Goal: Transaction & Acquisition: Purchase product/service

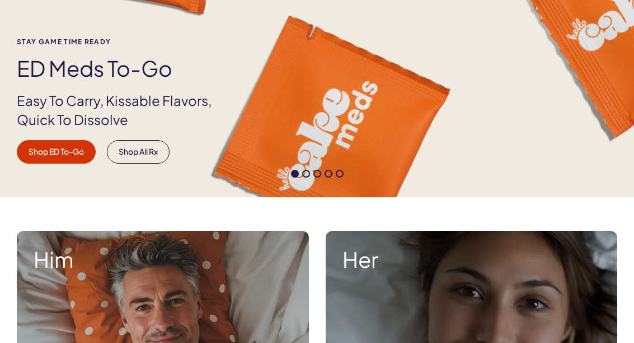
scroll to position [195, 0]
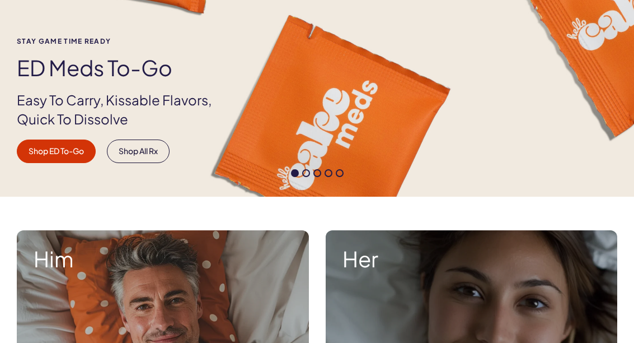
click at [48, 156] on link "Shop ED To-Go" at bounding box center [56, 151] width 79 height 24
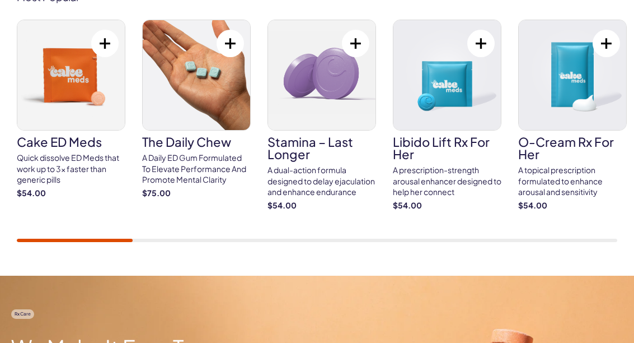
scroll to position [667, 0]
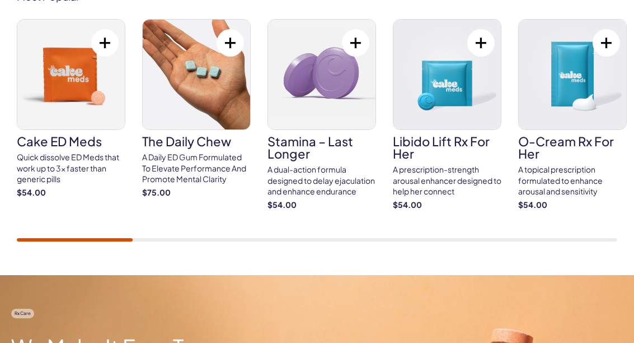
click at [176, 93] on img at bounding box center [196, 75] width 107 height 110
click at [326, 95] on img at bounding box center [321, 75] width 107 height 110
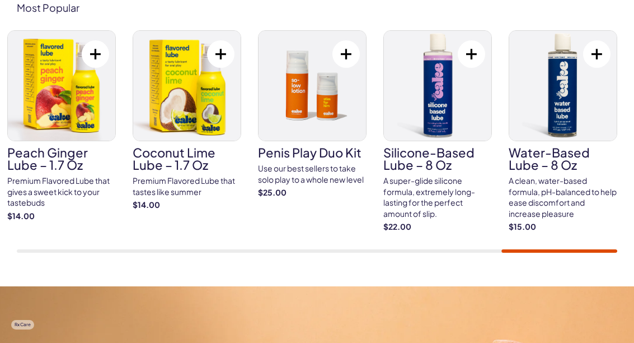
scroll to position [653, 0]
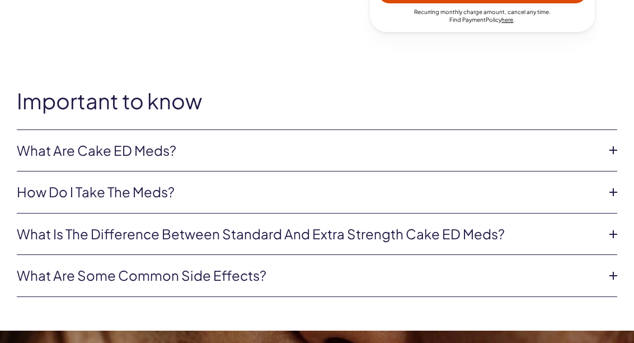
scroll to position [580, 0]
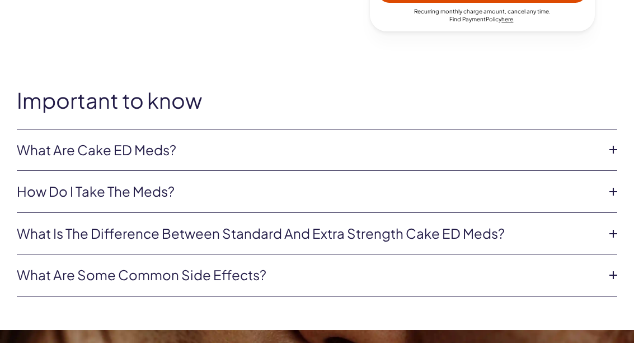
click at [55, 147] on link "What are Cake ED Meds?" at bounding box center [308, 150] width 583 height 19
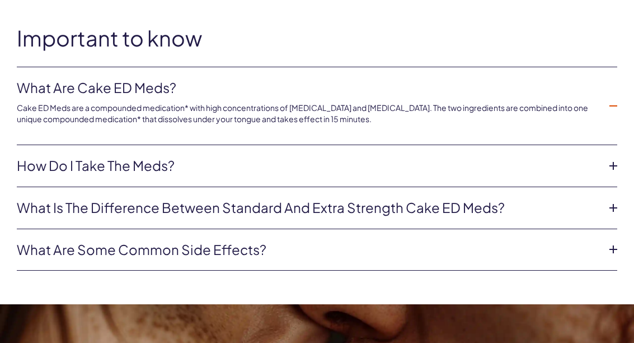
scroll to position [649, 0]
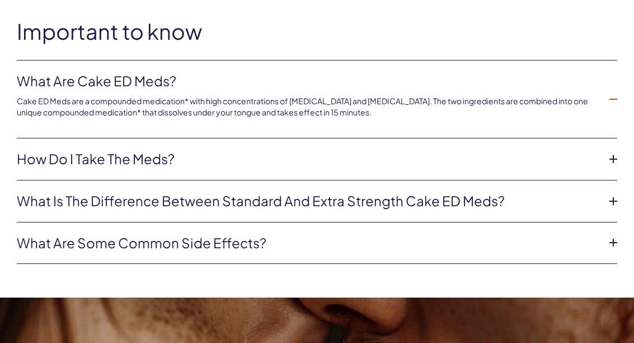
click at [611, 156] on icon at bounding box center [613, 159] width 17 height 17
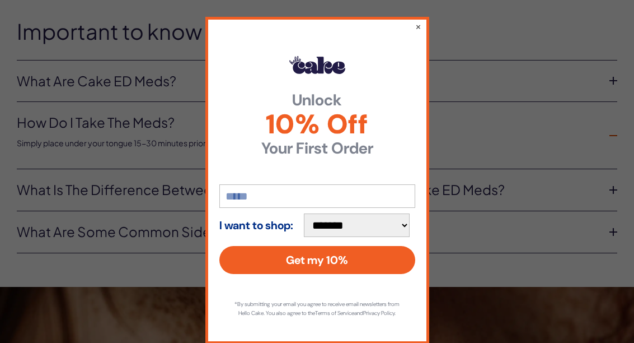
click at [418, 32] on button "×" at bounding box center [418, 26] width 6 height 11
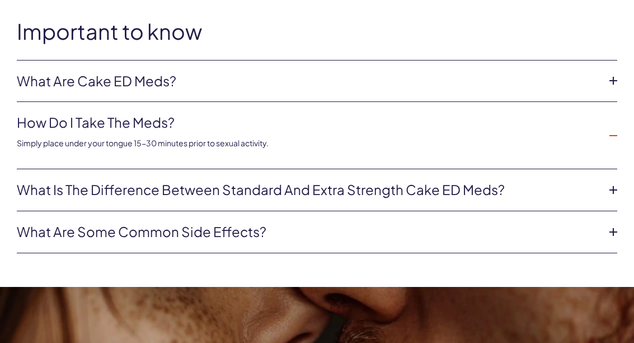
click at [508, 193] on link "What is the difference between Standard and Extra Strength Cake ED meds?" at bounding box center [308, 189] width 583 height 19
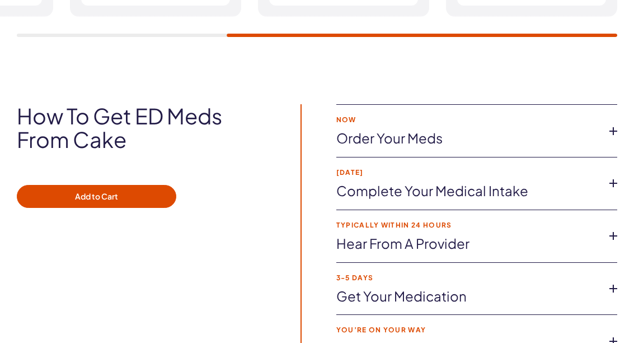
scroll to position [2220, 0]
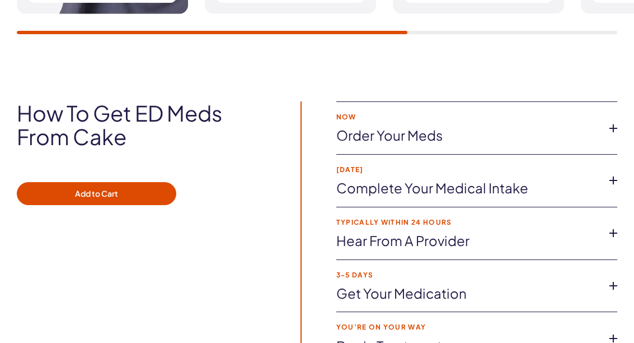
click at [611, 123] on icon at bounding box center [613, 128] width 17 height 17
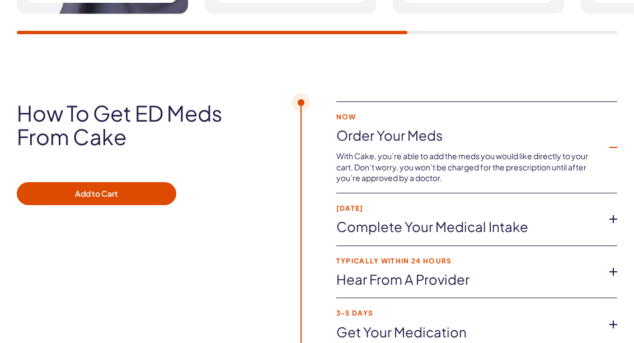
click at [609, 143] on icon at bounding box center [613, 147] width 17 height 17
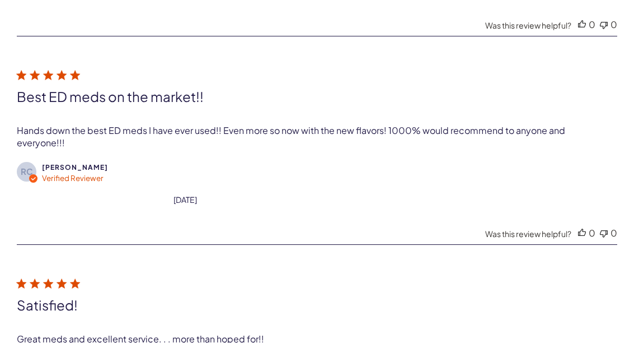
scroll to position [4218, 0]
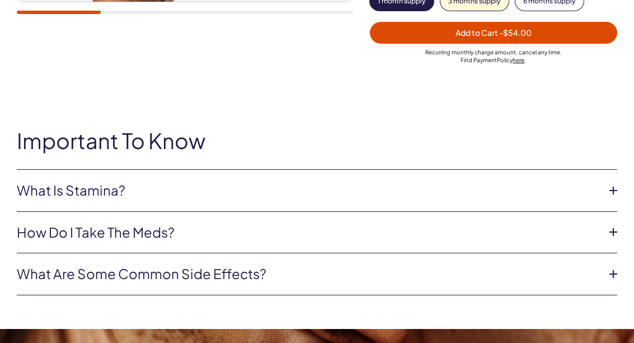
scroll to position [422, 0]
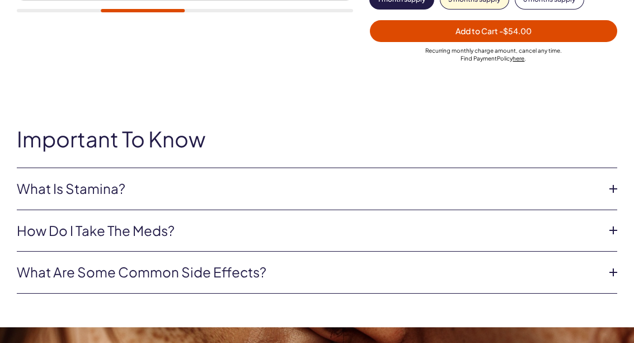
click at [612, 186] on icon at bounding box center [613, 188] width 17 height 17
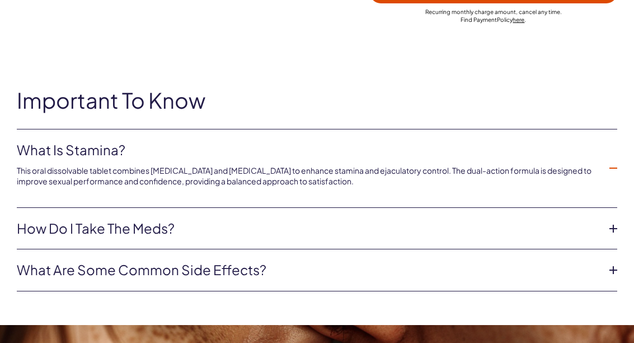
scroll to position [462, 0]
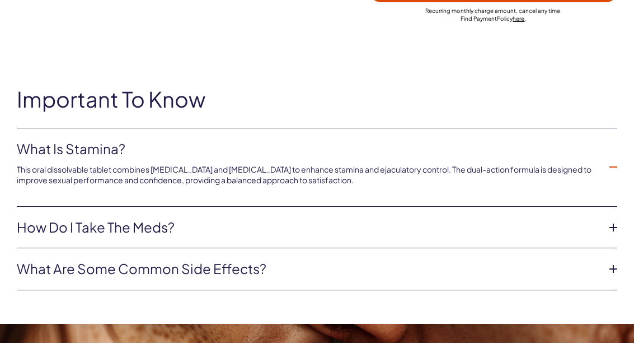
click at [607, 221] on icon at bounding box center [613, 227] width 17 height 17
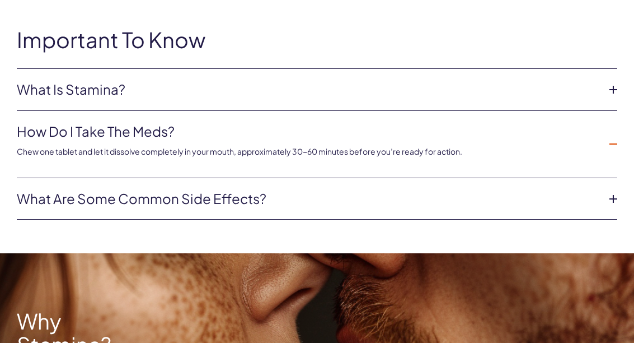
scroll to position [522, 0]
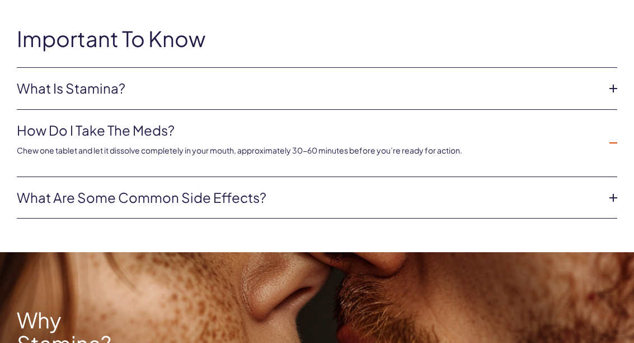
click at [614, 193] on icon at bounding box center [613, 197] width 17 height 17
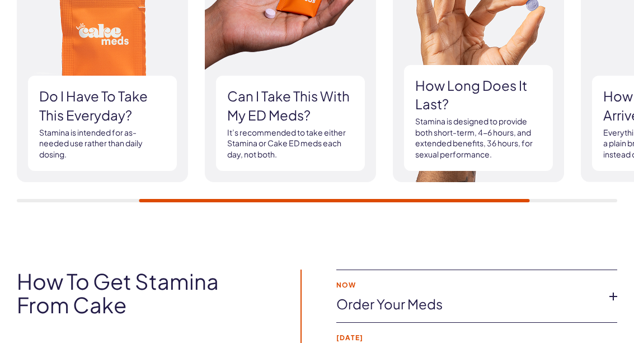
scroll to position [1626, 0]
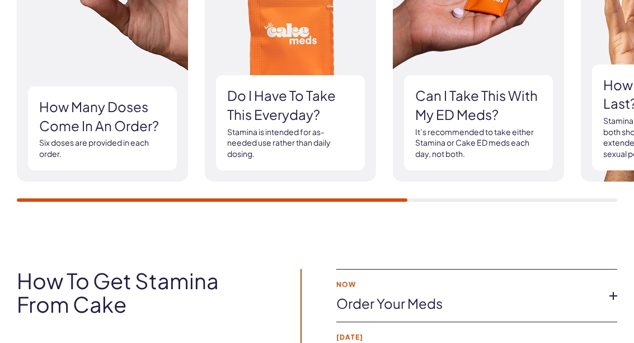
click at [57, 119] on h3 "How many doses come in an order?" at bounding box center [102, 116] width 127 height 38
click at [60, 116] on h3 "How many doses come in an order?" at bounding box center [102, 116] width 127 height 38
click at [90, 114] on h3 "How many doses come in an order?" at bounding box center [102, 116] width 127 height 38
click at [64, 113] on h3 "How many doses come in an order?" at bounding box center [102, 116] width 127 height 38
click at [66, 117] on h3 "How many doses come in an order?" at bounding box center [102, 116] width 127 height 38
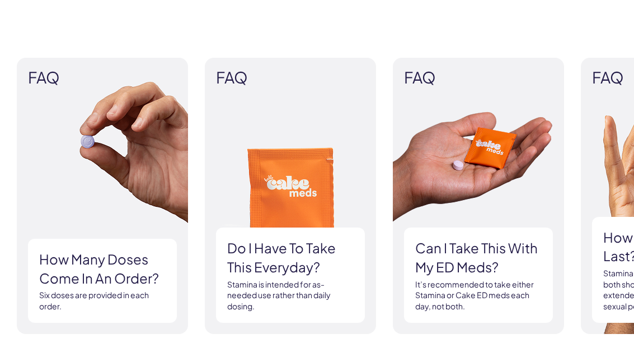
scroll to position [1481, 0]
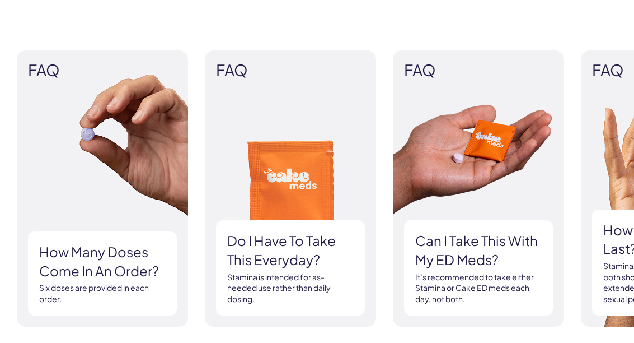
click at [67, 100] on img at bounding box center [102, 188] width 171 height 276
click at [39, 62] on span "FAQ" at bounding box center [102, 70] width 149 height 17
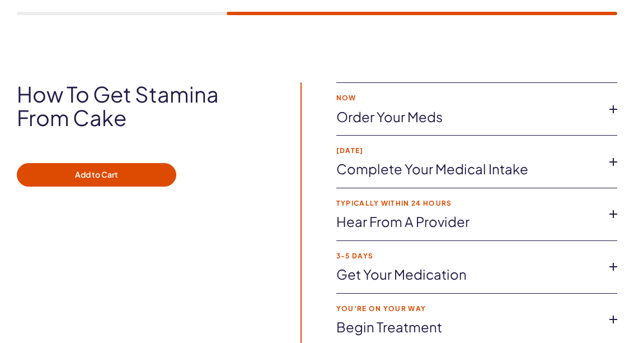
scroll to position [1813, 0]
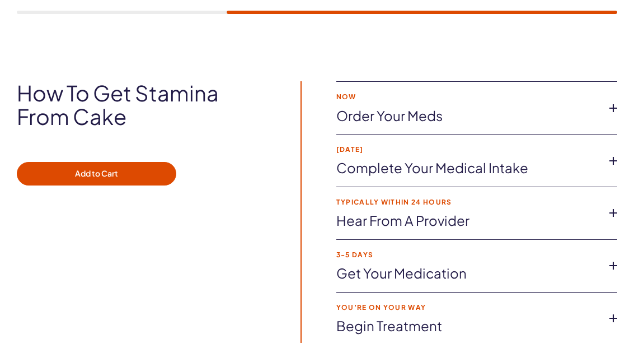
click at [609, 157] on icon at bounding box center [613, 160] width 17 height 17
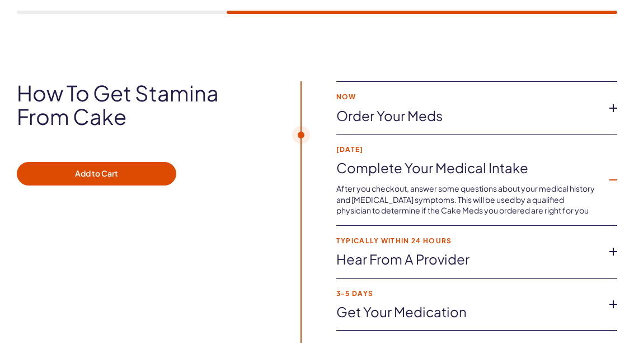
click at [65, 162] on button "Add to Cart" at bounding box center [97, 174] width 160 height 24
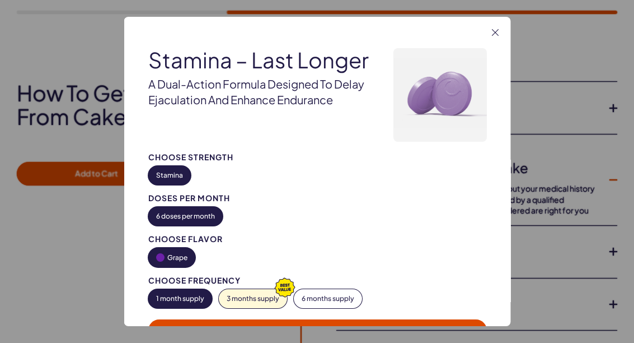
click at [165, 170] on button "Stamina" at bounding box center [169, 175] width 43 height 19
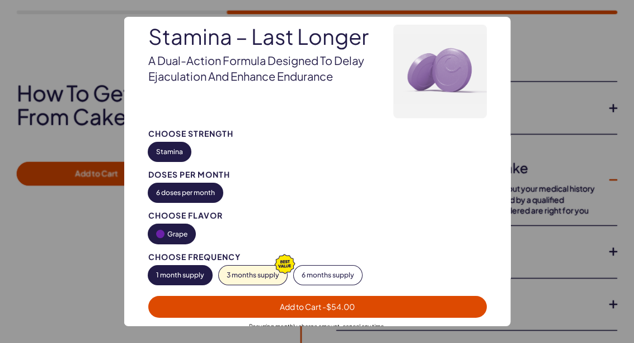
scroll to position [23, 0]
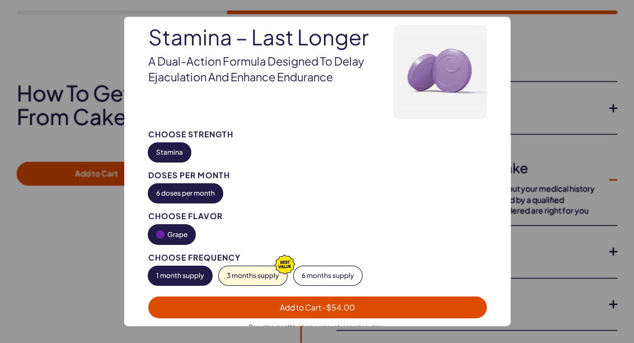
click at [438, 307] on span "Add to Cart - $54.00" at bounding box center [317, 307] width 325 height 13
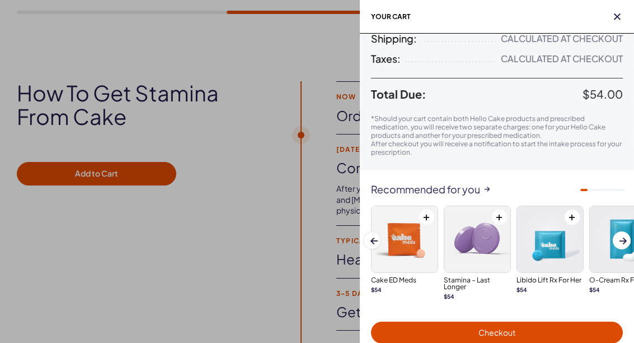
scroll to position [129, 0]
click at [527, 331] on span "Checkout" at bounding box center [497, 332] width 238 height 13
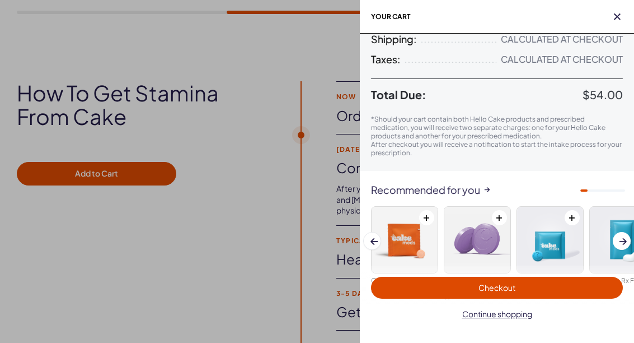
scroll to position [1858, 0]
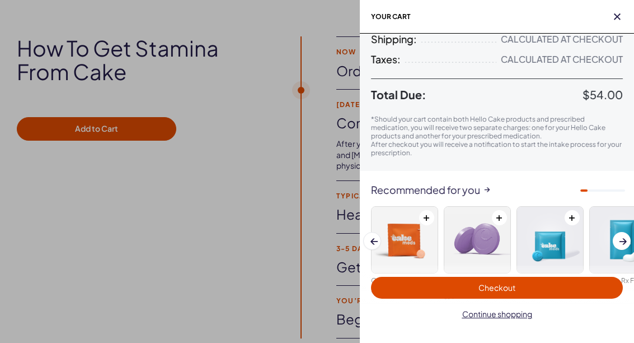
click at [614, 20] on span "button" at bounding box center [617, 16] width 11 height 11
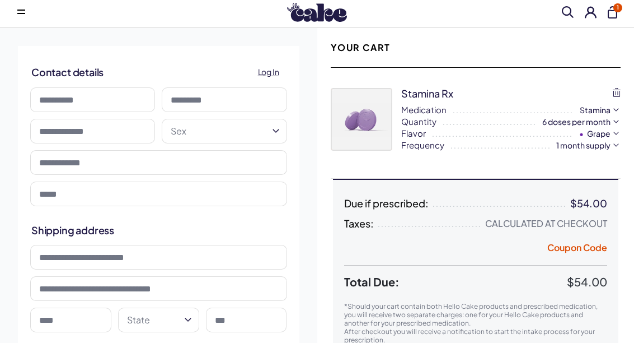
scroll to position [27, 0]
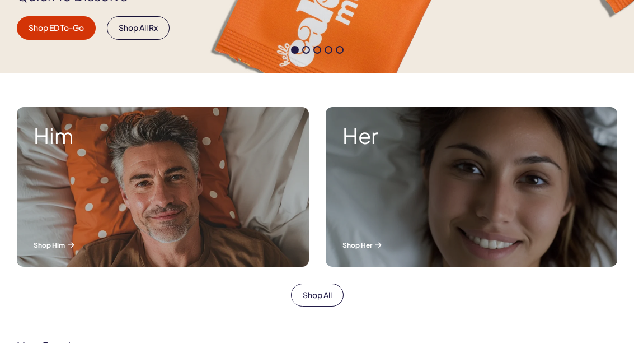
scroll to position [319, 0]
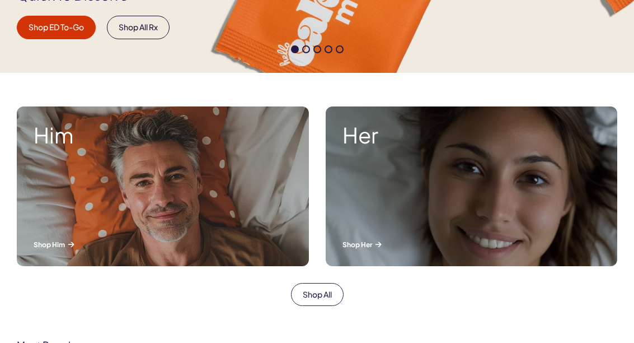
click at [75, 193] on div "Him Shop Him" at bounding box center [163, 186] width 292 height 160
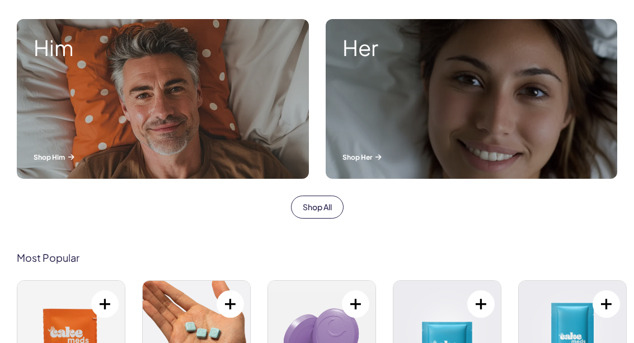
scroll to position [378, 0]
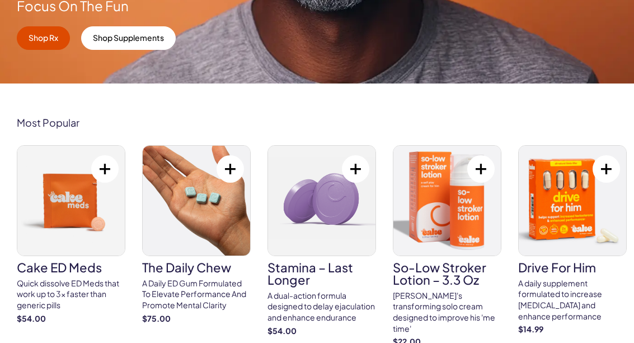
scroll to position [322, 0]
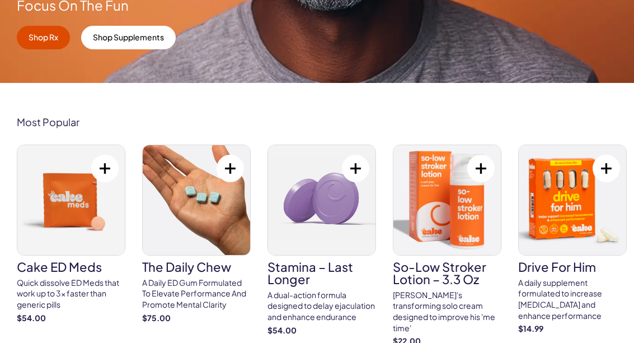
click at [338, 272] on h3 "Stamina – Last Longer" at bounding box center [322, 272] width 109 height 25
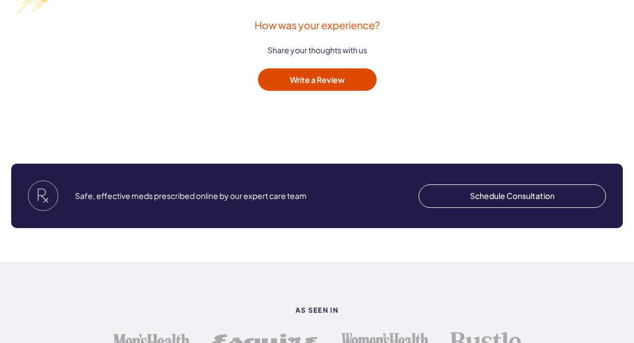
scroll to position [2553, 0]
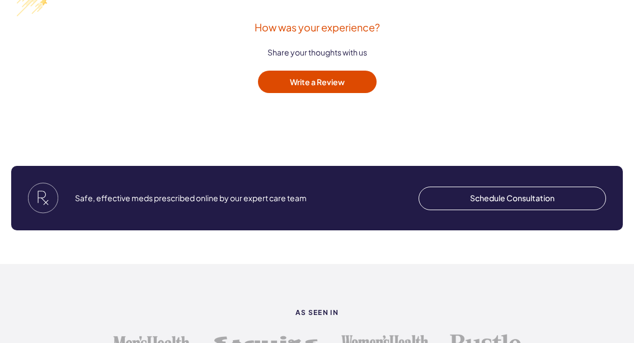
click at [533, 186] on link "Schedule Consultation" at bounding box center [513, 198] width 188 height 24
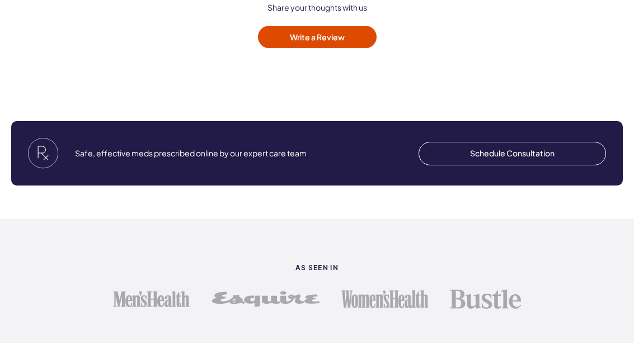
click at [43, 138] on img at bounding box center [43, 153] width 30 height 31
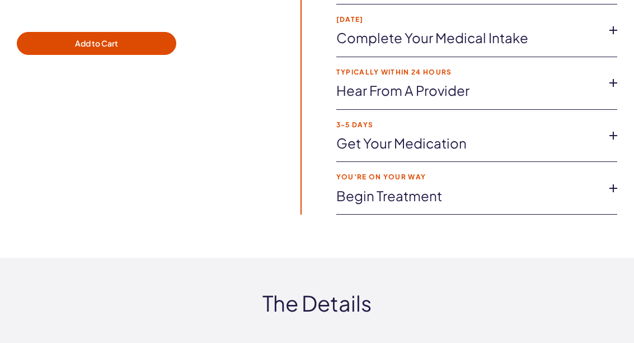
scroll to position [1804, 0]
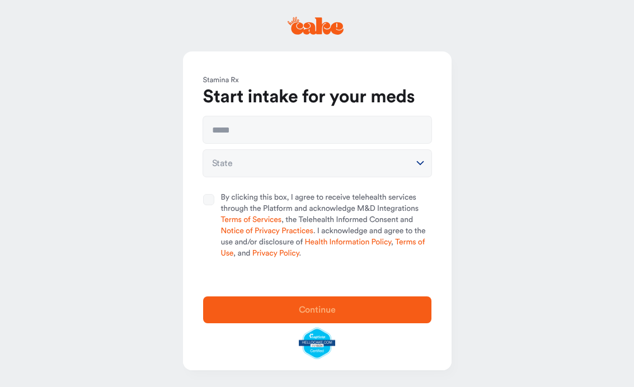
click at [409, 163] on button "State" at bounding box center [317, 163] width 228 height 27
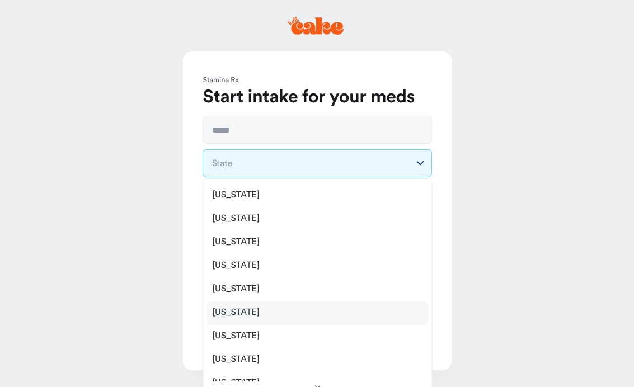
click at [390, 307] on div "[US_STATE]" at bounding box center [318, 314] width 222 height 24
select select "**"
